Goal: Task Accomplishment & Management: Manage account settings

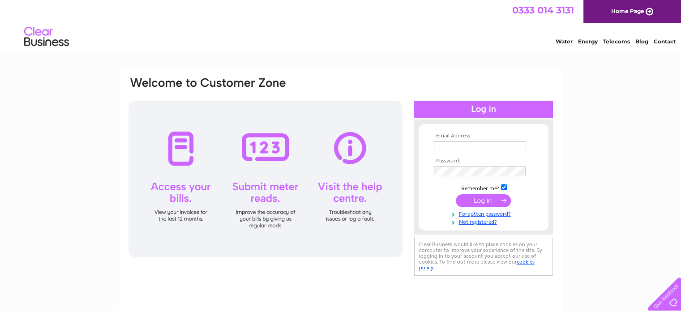
type input "finance@glasgowfilm.org"
click at [480, 197] on input "submit" at bounding box center [483, 200] width 55 height 13
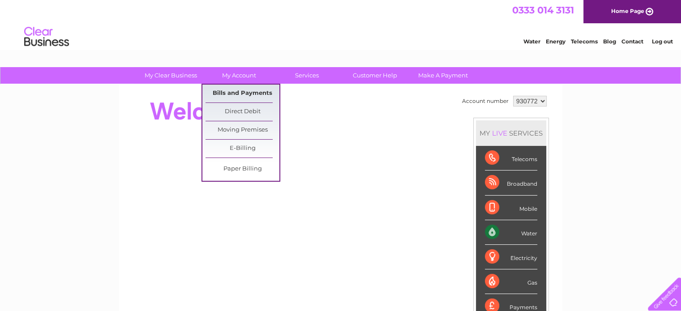
click at [240, 94] on link "Bills and Payments" at bounding box center [242, 94] width 74 height 18
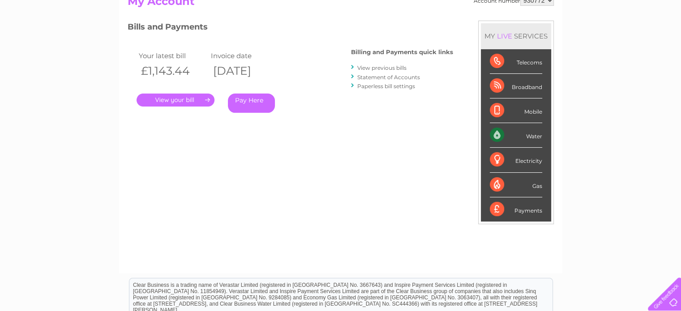
scroll to position [134, 0]
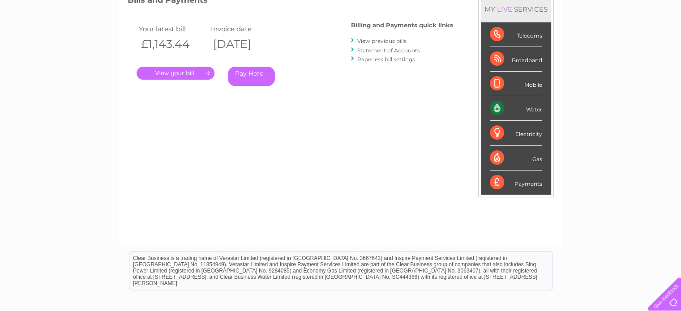
click at [394, 39] on link "View previous bills" at bounding box center [381, 41] width 49 height 7
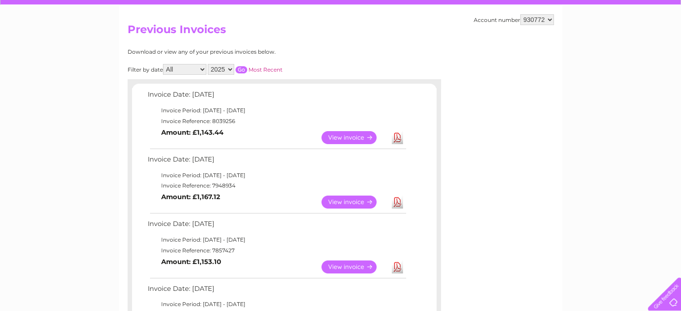
scroll to position [90, 0]
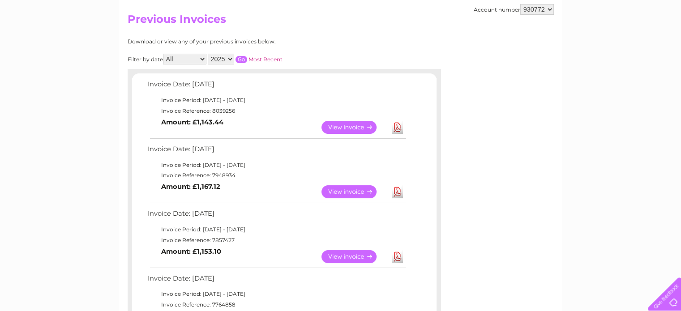
click at [360, 191] on link "View" at bounding box center [354, 191] width 66 height 13
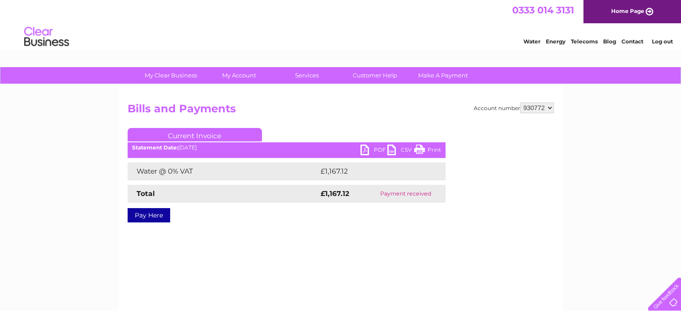
click at [372, 150] on link "PDF" at bounding box center [373, 151] width 27 height 13
